Goal: Task Accomplishment & Management: Use online tool/utility

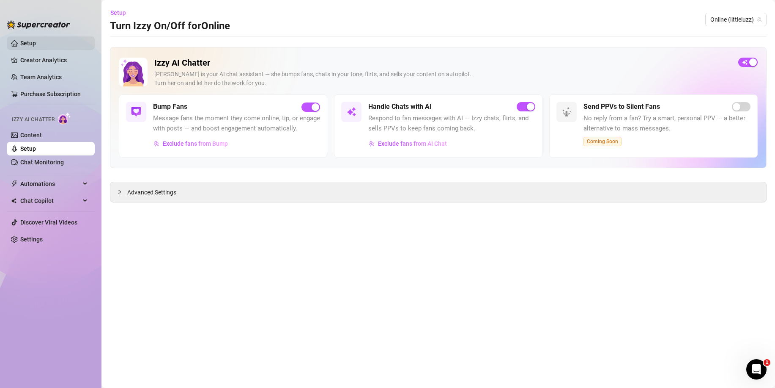
click at [36, 40] on link "Setup" at bounding box center [28, 43] width 16 height 7
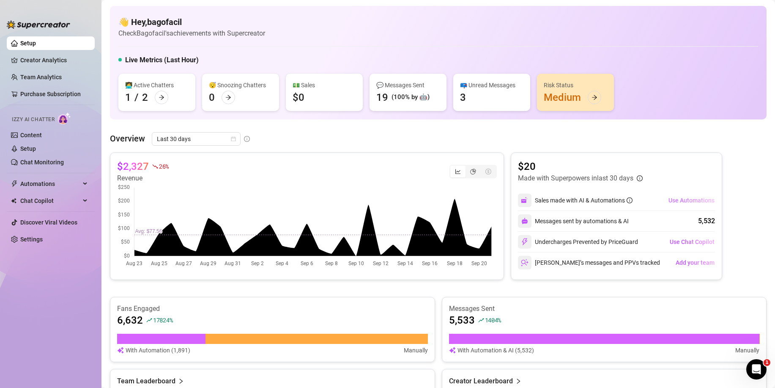
click at [681, 200] on span "Use Automations" at bounding box center [692, 200] width 46 height 7
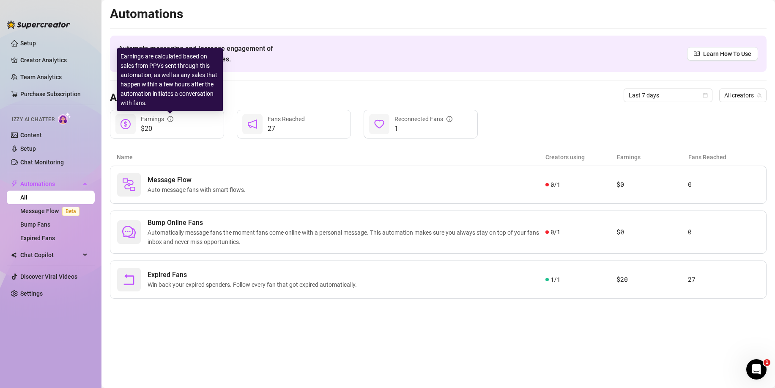
click at [168, 119] on icon "info-circle" at bounding box center [171, 119] width 6 height 6
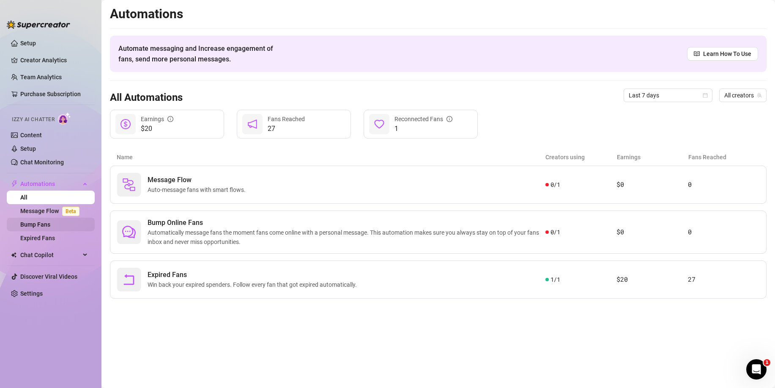
click at [44, 226] on link "Bump Fans" at bounding box center [35, 224] width 30 height 7
